Goal: Use online tool/utility: Utilize a website feature to perform a specific function

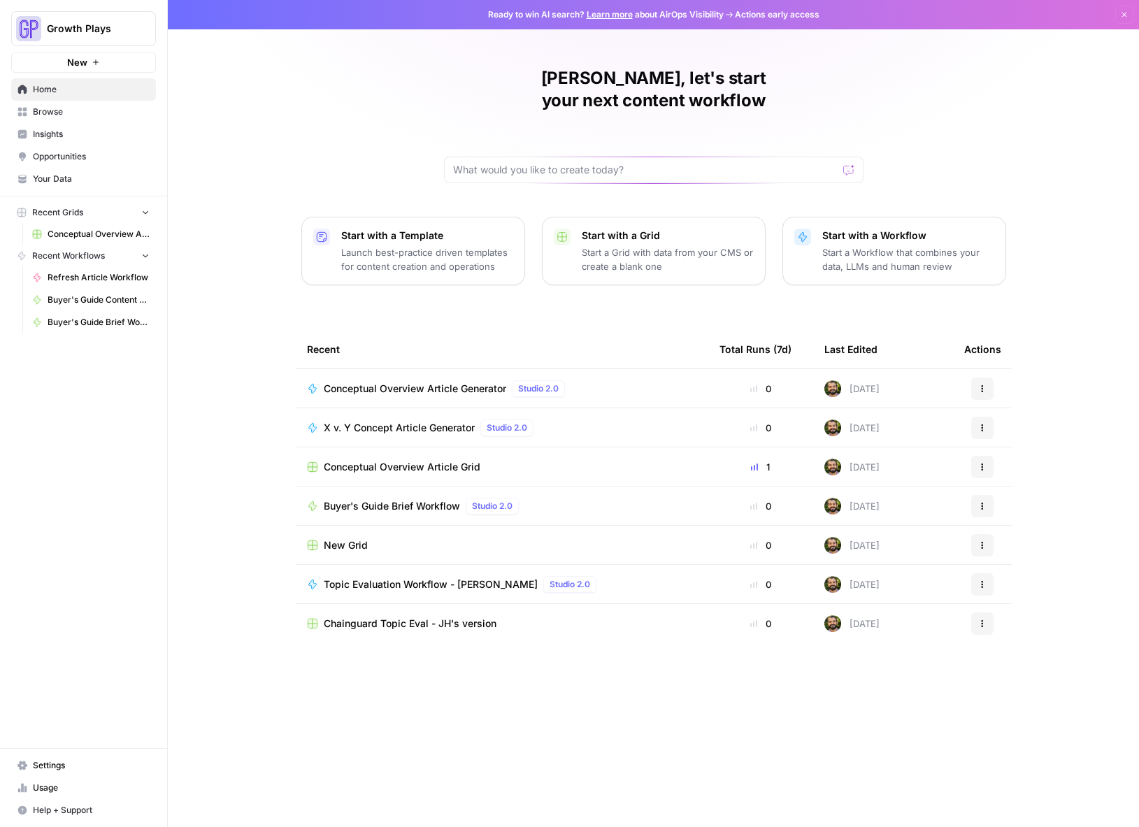
click at [46, 121] on link "Browse" at bounding box center [83, 112] width 145 height 22
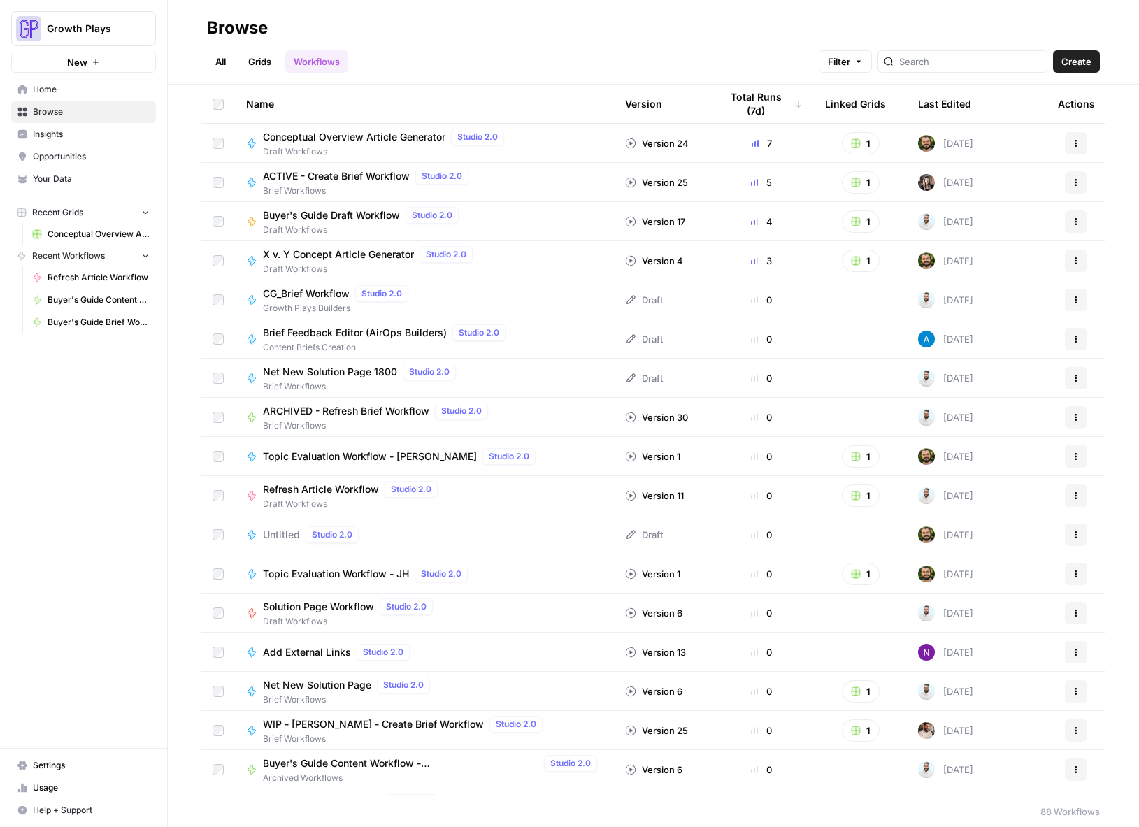
click at [918, 101] on div "Last Edited" at bounding box center [944, 104] width 53 height 38
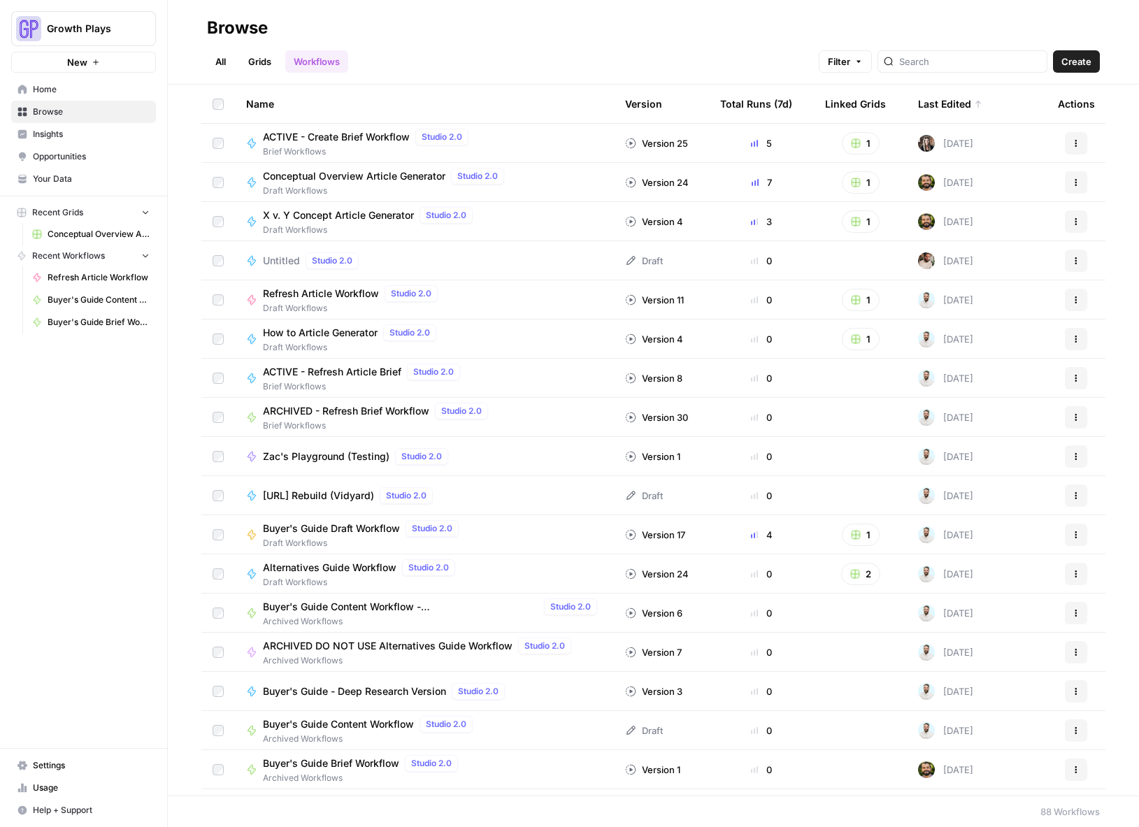
click at [918, 101] on div "Last Edited" at bounding box center [950, 104] width 64 height 38
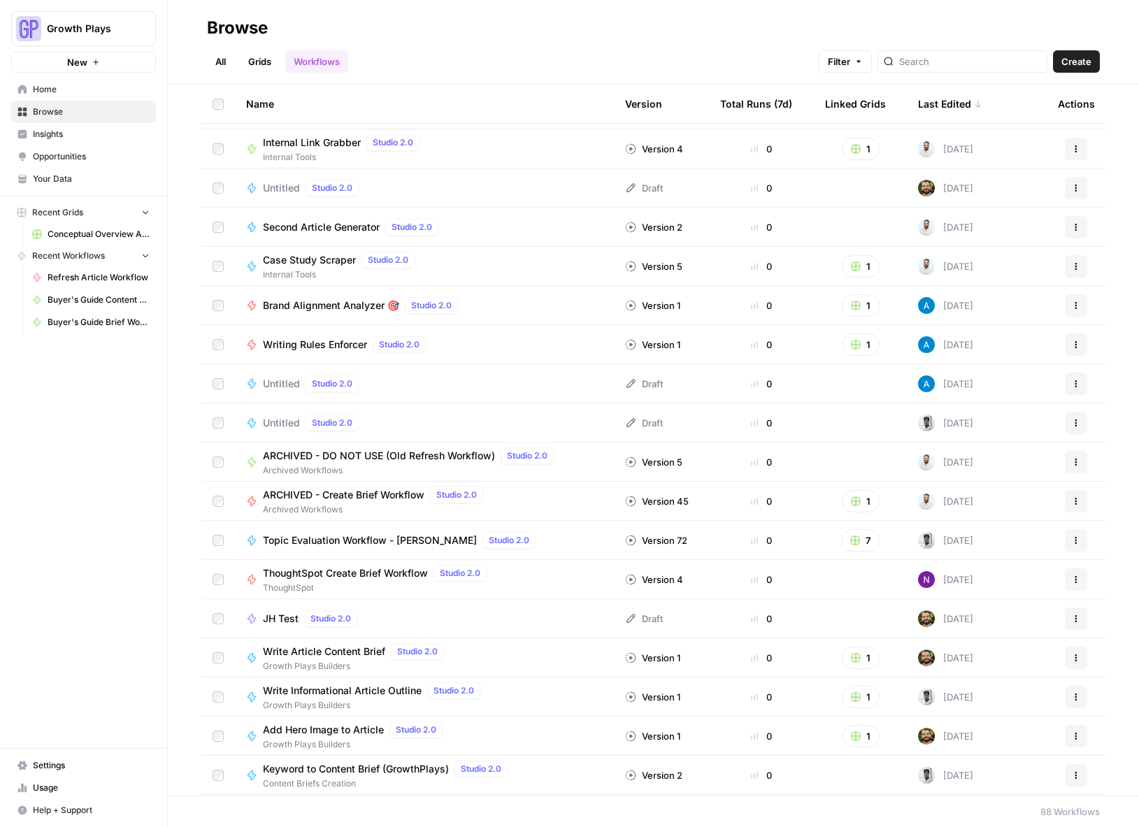
scroll to position [953, 0]
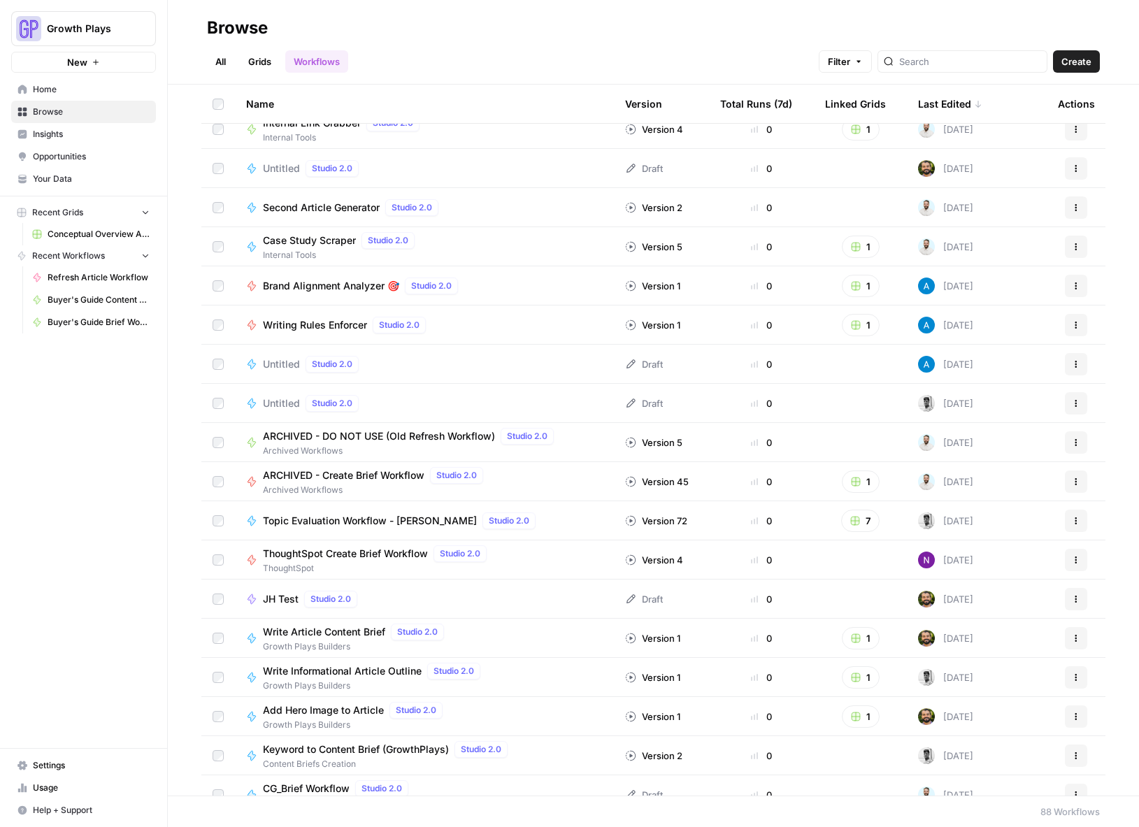
click at [346, 552] on span "ThoughtSpot Create Brief Workflow" at bounding box center [345, 554] width 165 height 14
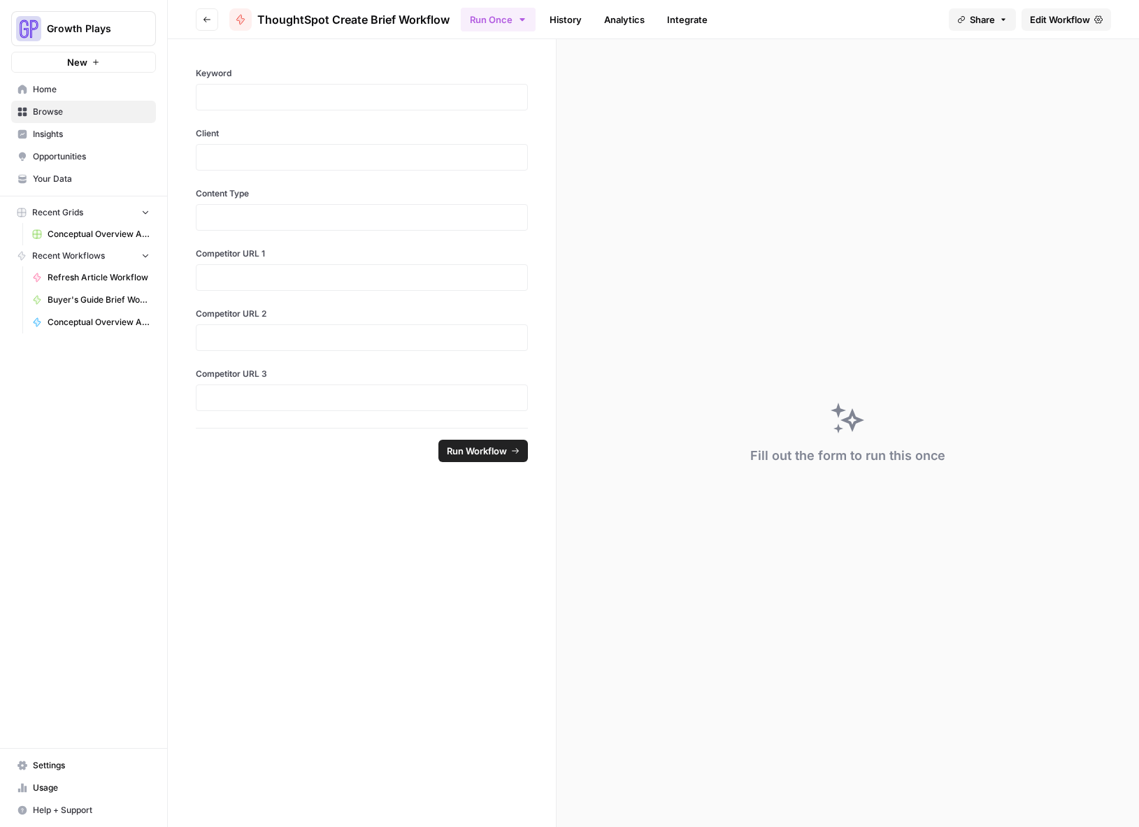
click at [1062, 20] on span "Edit Workflow" at bounding box center [1059, 20] width 60 height 14
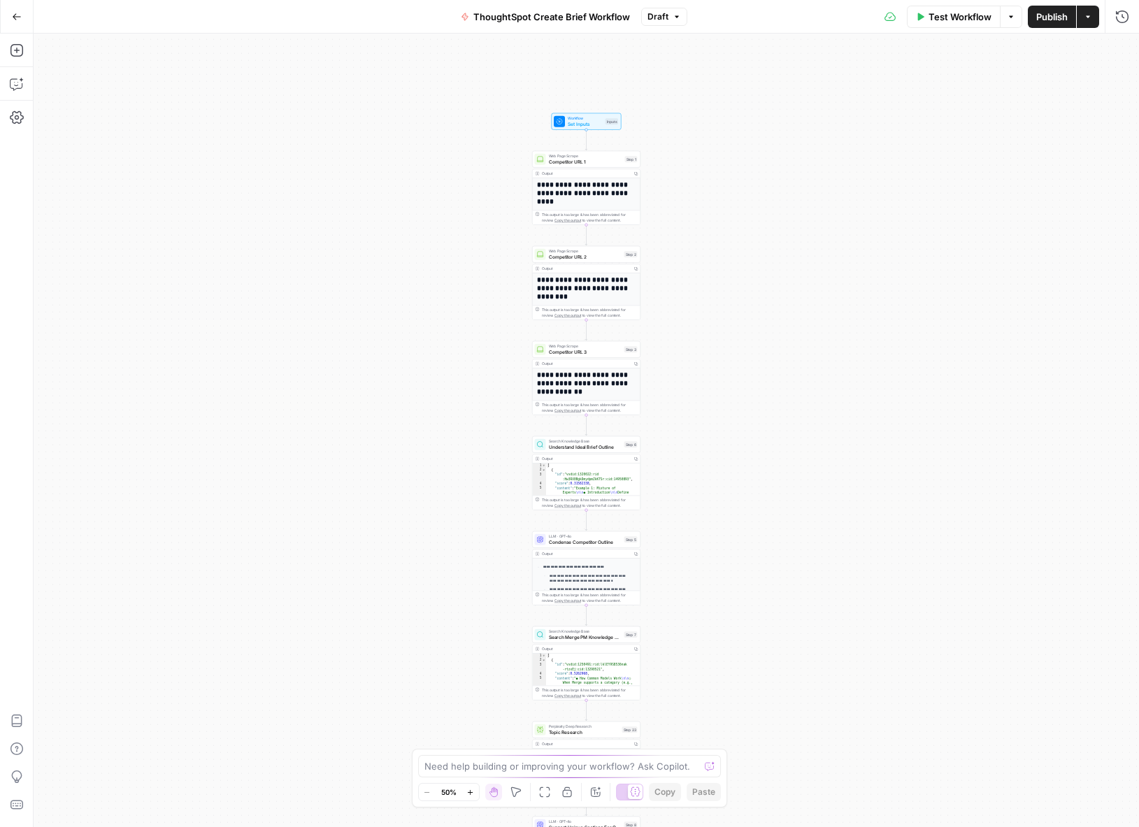
click at [472, 793] on icon "button" at bounding box center [470, 792] width 8 height 8
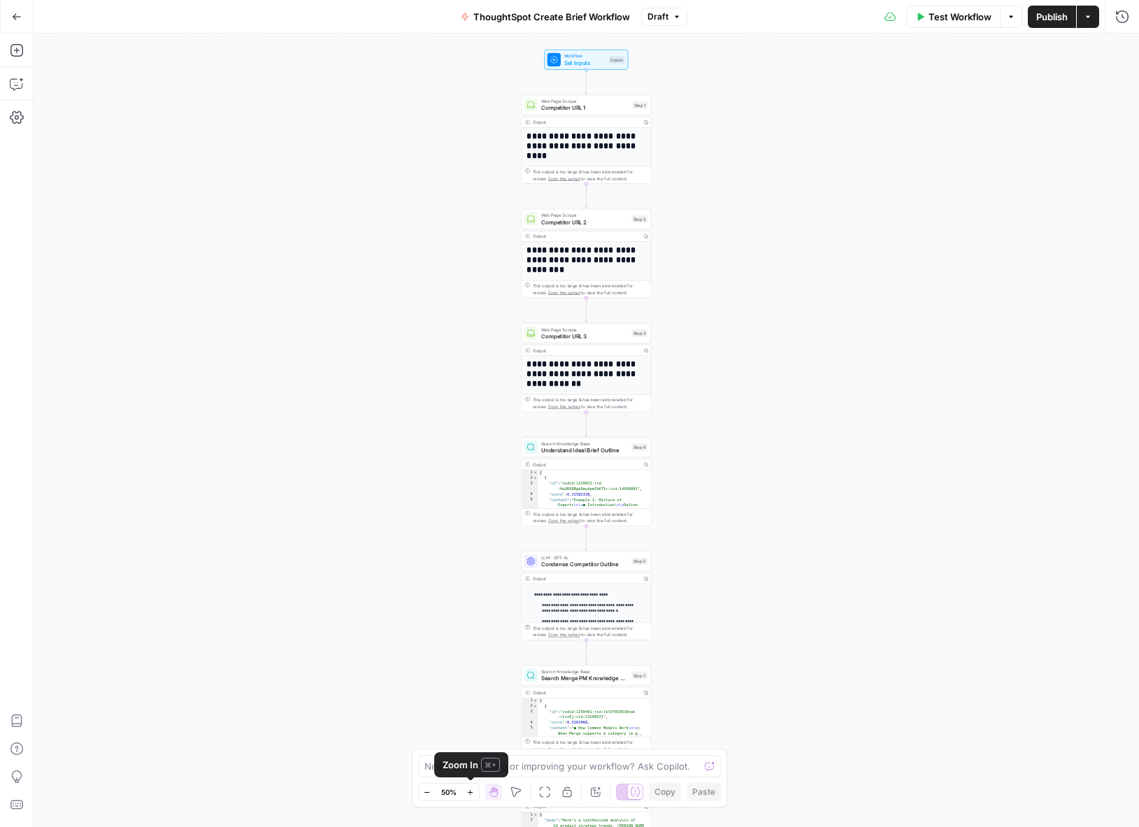
click at [472, 793] on icon "button" at bounding box center [470, 792] width 8 height 8
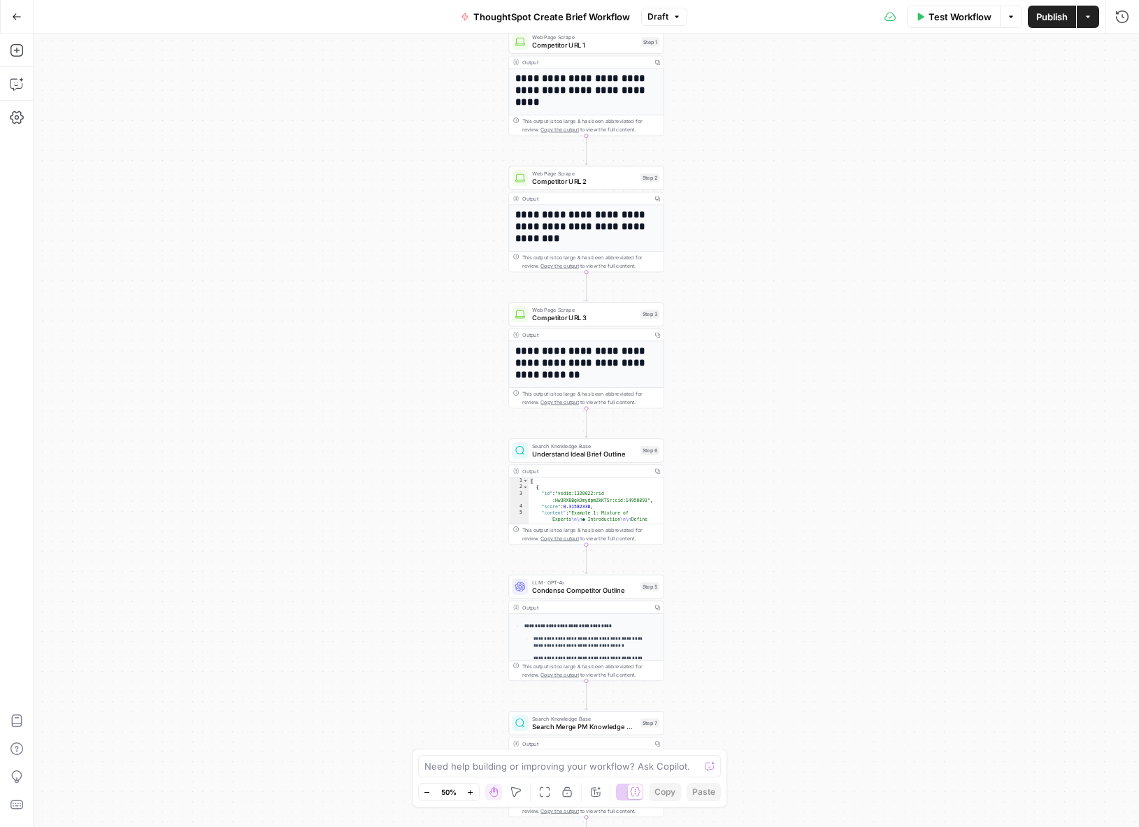
click at [472, 793] on icon "button" at bounding box center [470, 792] width 8 height 8
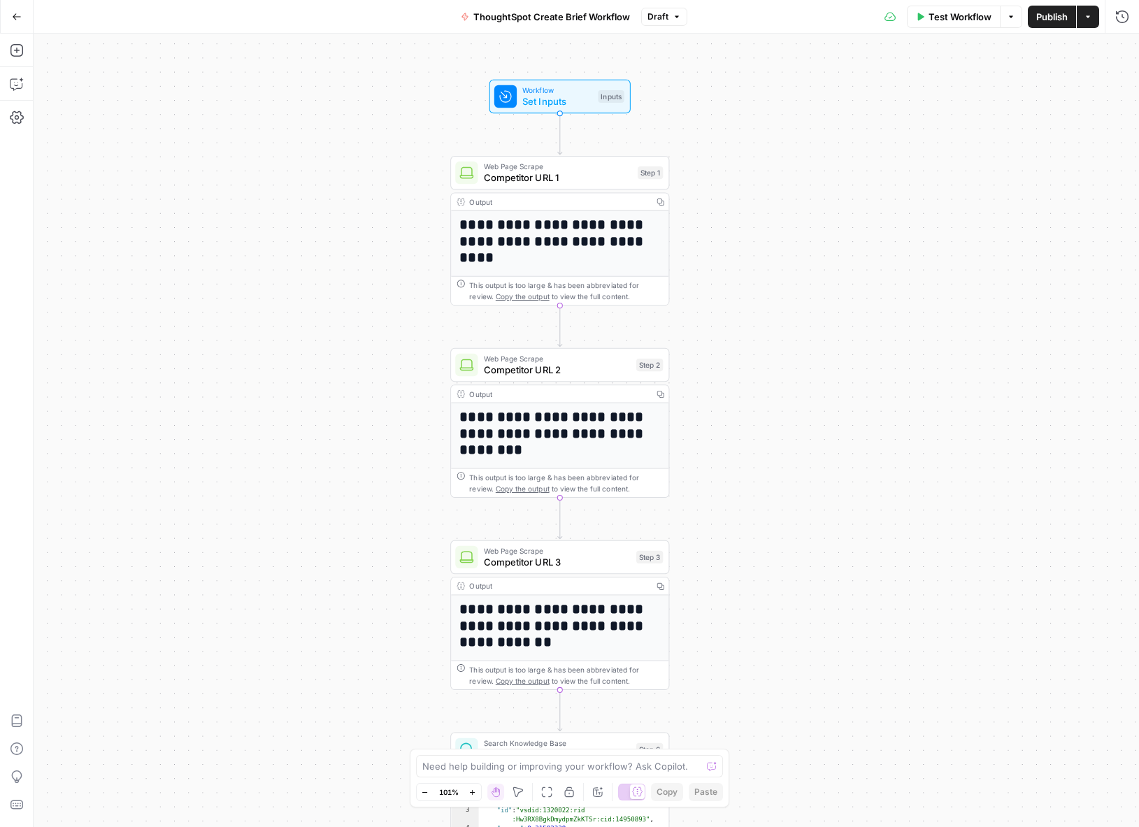
drag, startPoint x: 374, startPoint y: 478, endPoint x: 379, endPoint y: 639, distance: 160.8
click at [379, 639] on div "**********" at bounding box center [586, 430] width 1105 height 793
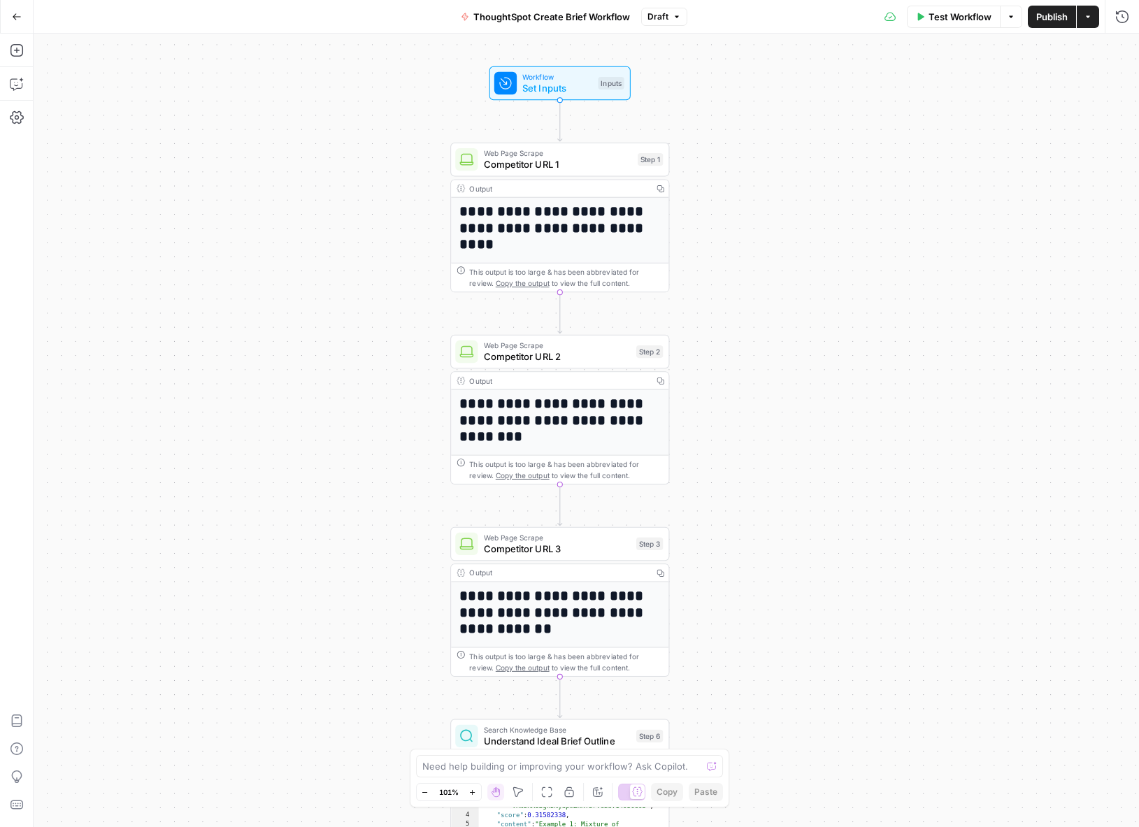
click at [534, 81] on span "Set Inputs" at bounding box center [557, 88] width 70 height 14
click at [607, 80] on div "Inputs" at bounding box center [611, 83] width 26 height 13
click at [607, 79] on div "Inputs" at bounding box center [611, 82] width 26 height 13
click at [551, 96] on div "Workflow Set Inputs Inputs Test Step" at bounding box center [559, 83] width 141 height 34
drag, startPoint x: 527, startPoint y: 96, endPoint x: 510, endPoint y: 98, distance: 16.9
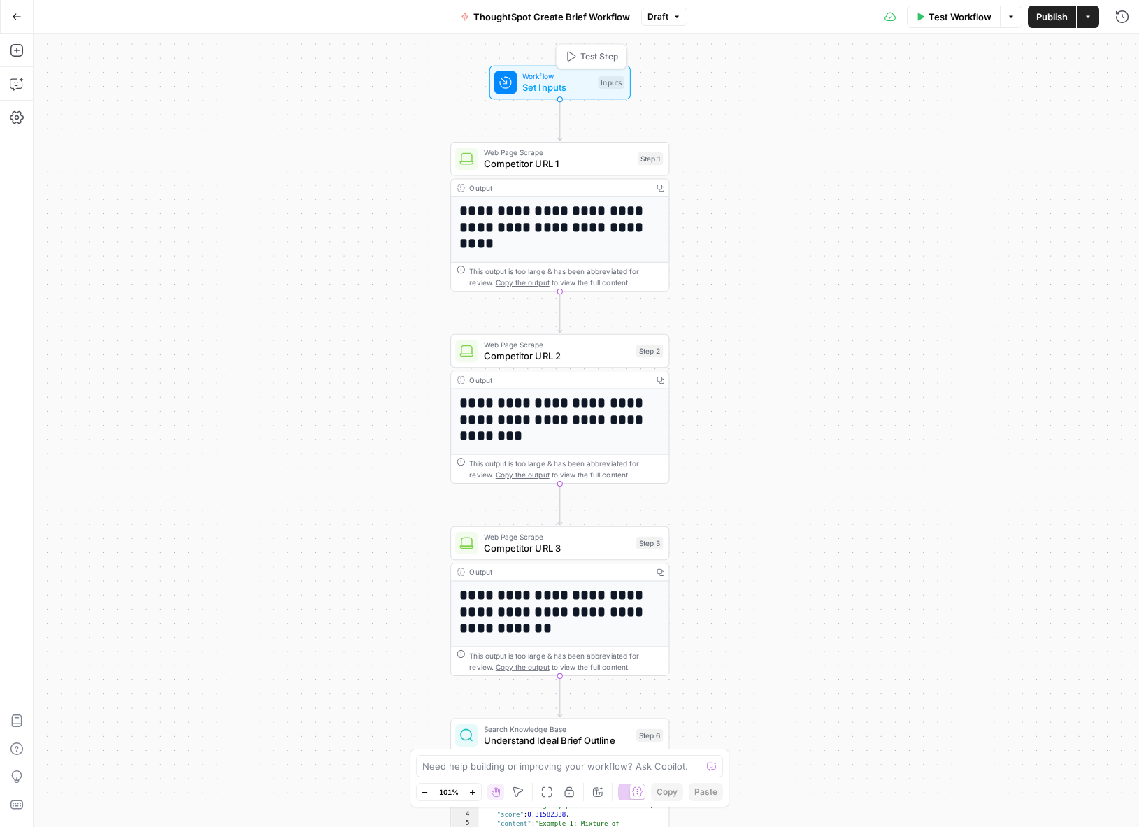
click at [527, 96] on div "Workflow Set Inputs Inputs Test Step" at bounding box center [559, 83] width 141 height 34
click at [417, 117] on div "**********" at bounding box center [586, 430] width 1105 height 793
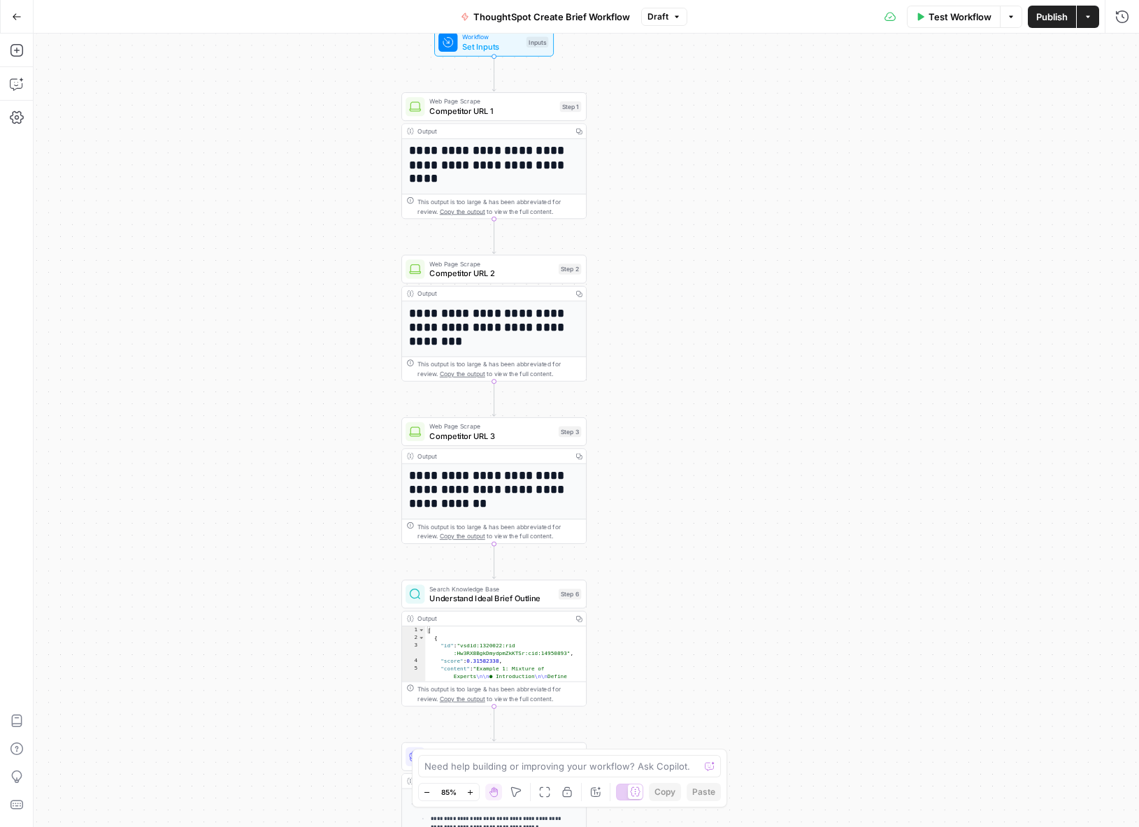
drag, startPoint x: 386, startPoint y: 428, endPoint x: 285, endPoint y: 540, distance: 150.4
click at [285, 540] on div "**********" at bounding box center [586, 430] width 1105 height 793
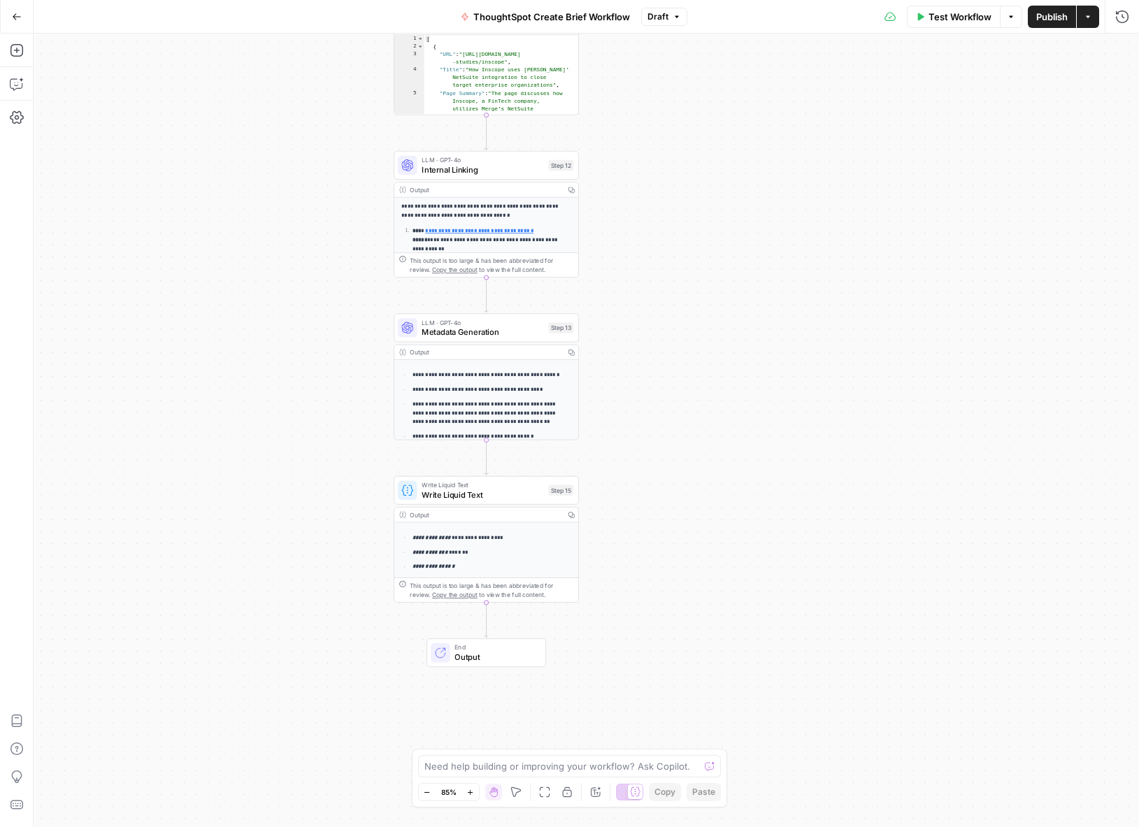
click at [17, 13] on icon "button" at bounding box center [17, 17] width 10 height 10
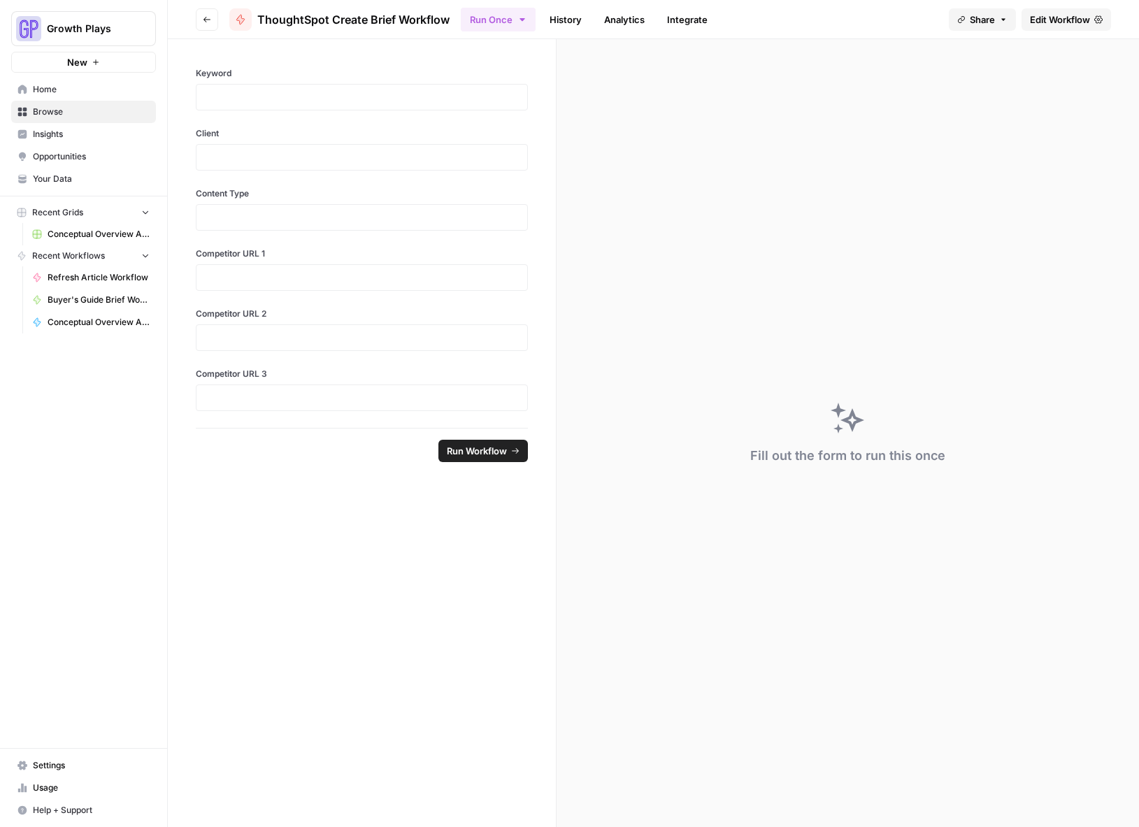
click at [31, 113] on link "Browse" at bounding box center [83, 112] width 145 height 22
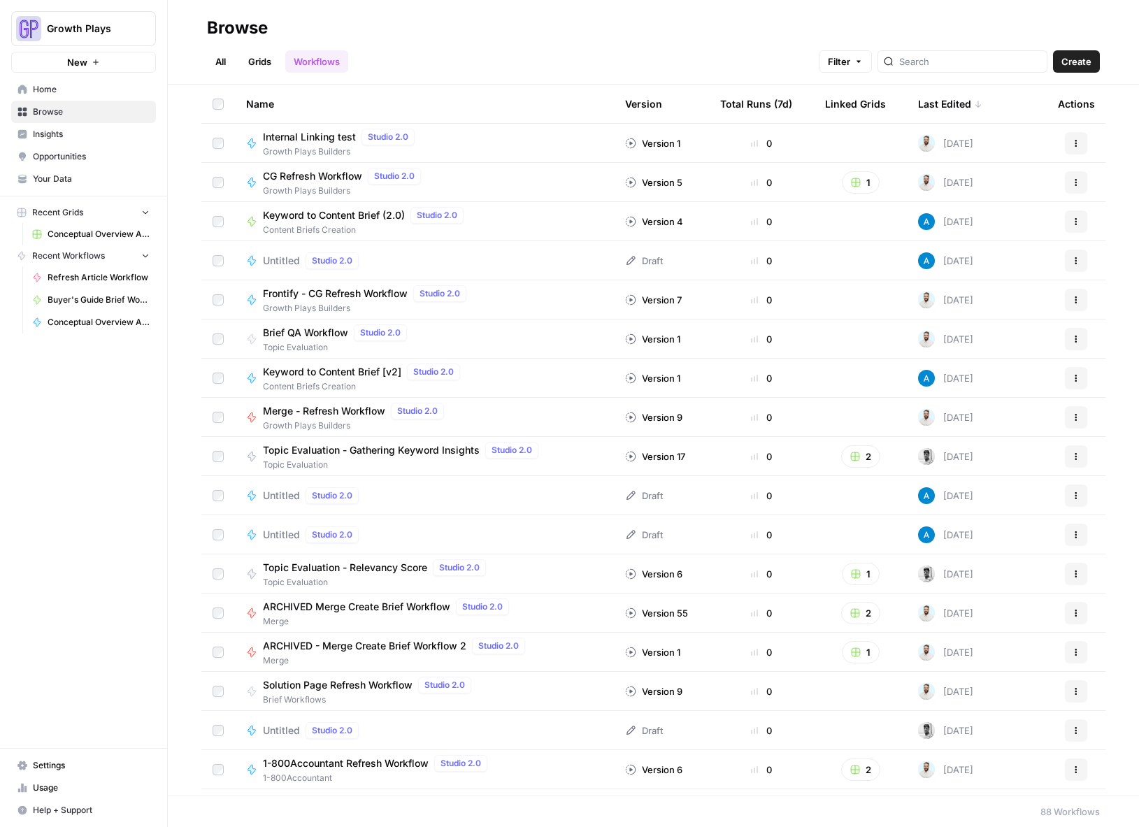
click at [934, 101] on div "Last Edited" at bounding box center [950, 104] width 64 height 38
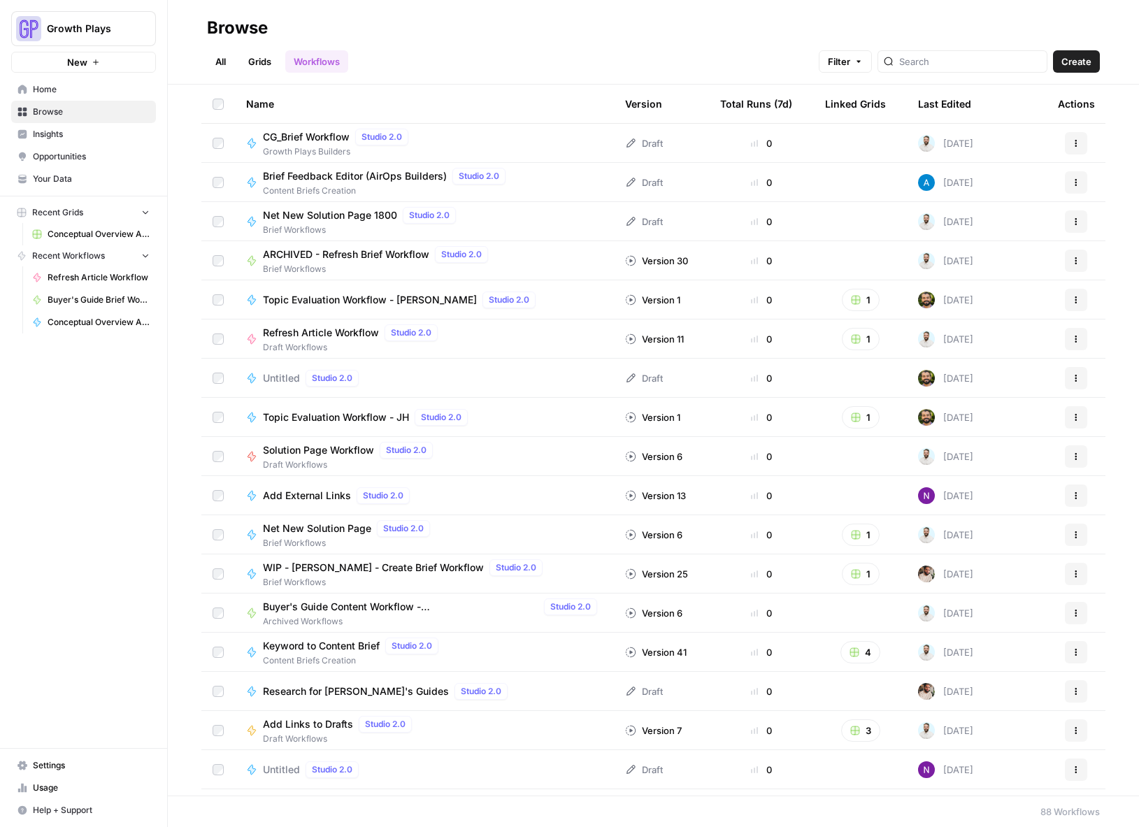
click at [927, 104] on div "Last Edited" at bounding box center [944, 104] width 53 height 38
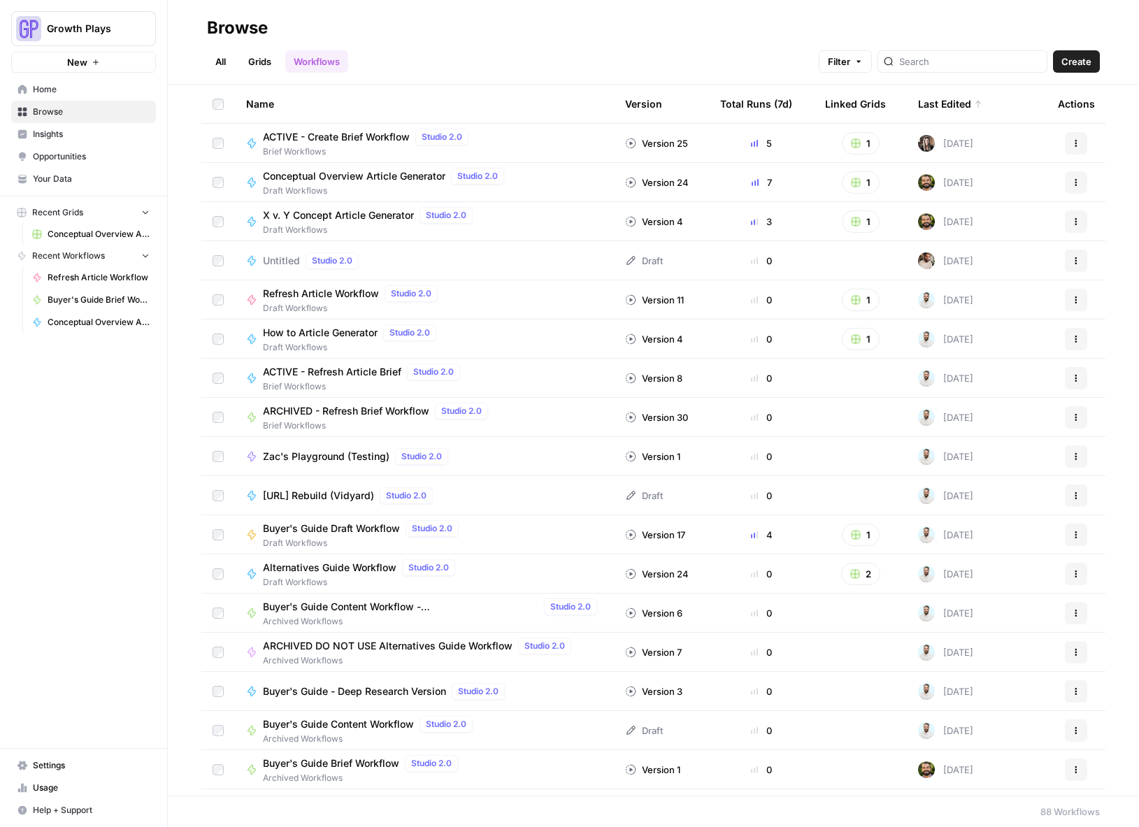
click at [363, 211] on span "X v. Y Concept Article Generator" at bounding box center [338, 215] width 151 height 14
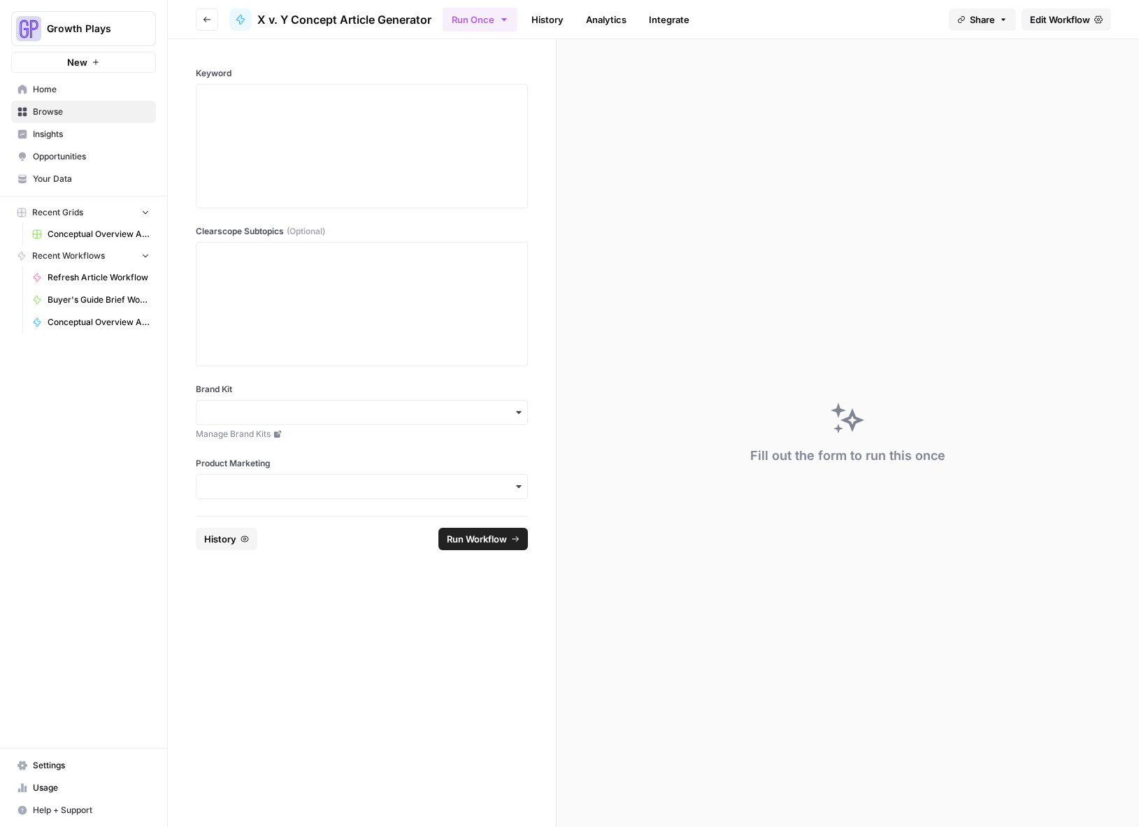
click at [1036, 25] on span "Edit Workflow" at bounding box center [1059, 20] width 60 height 14
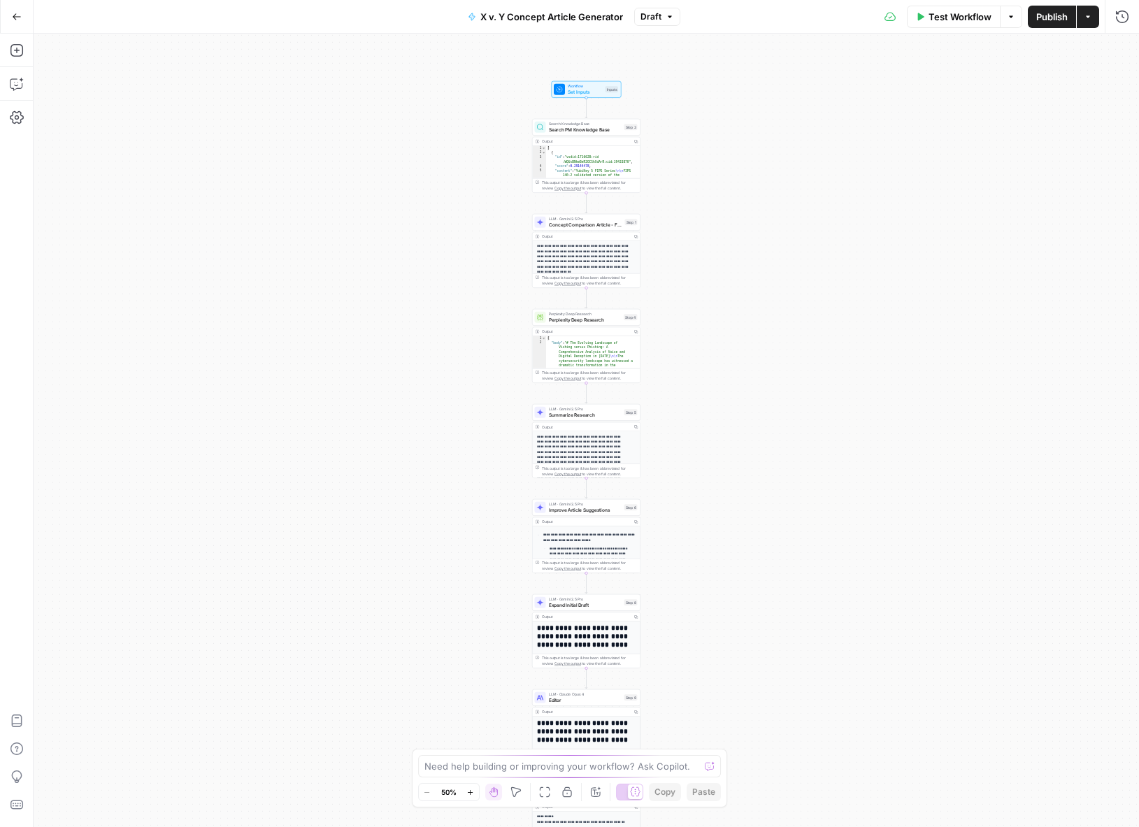
click at [469, 788] on icon "button" at bounding box center [470, 792] width 8 height 8
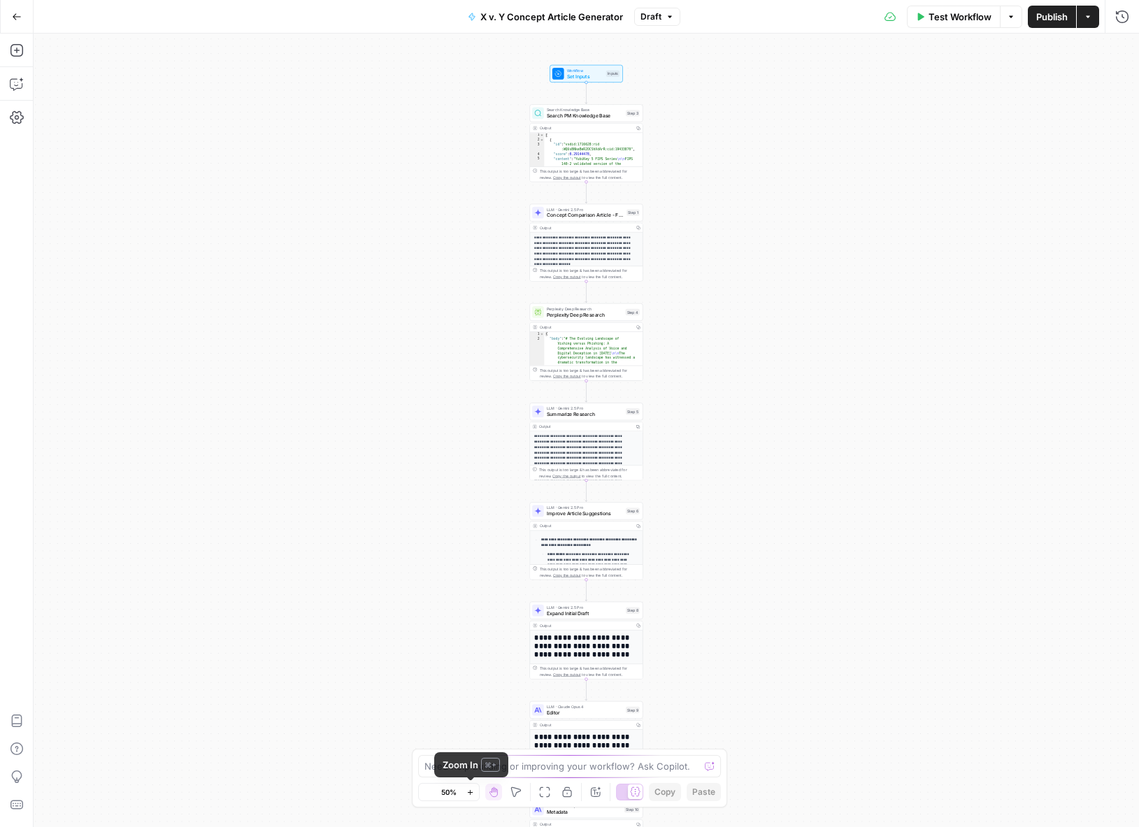
click at [469, 788] on icon "button" at bounding box center [470, 792] width 8 height 8
